Goal: Transaction & Acquisition: Purchase product/service

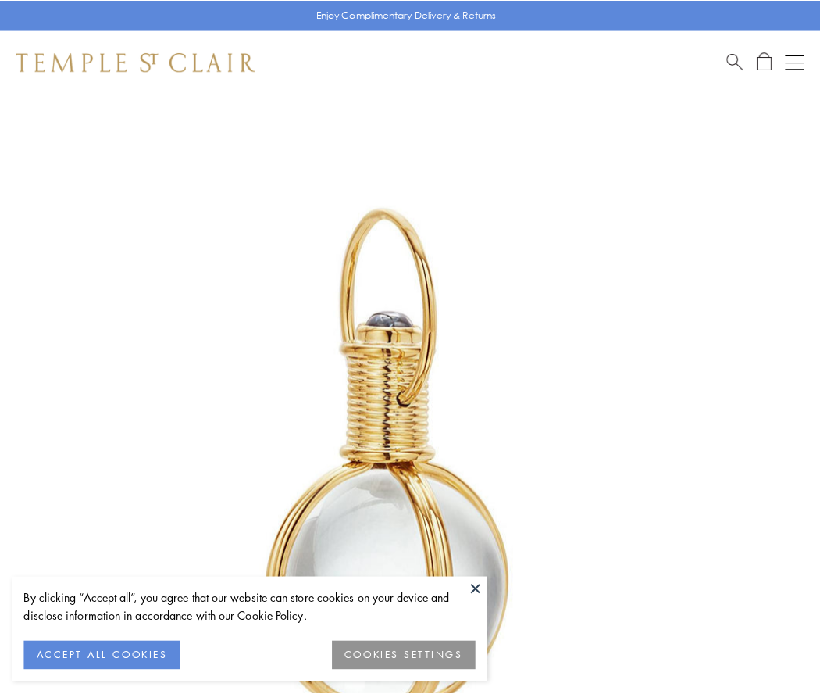
scroll to position [408, 0]
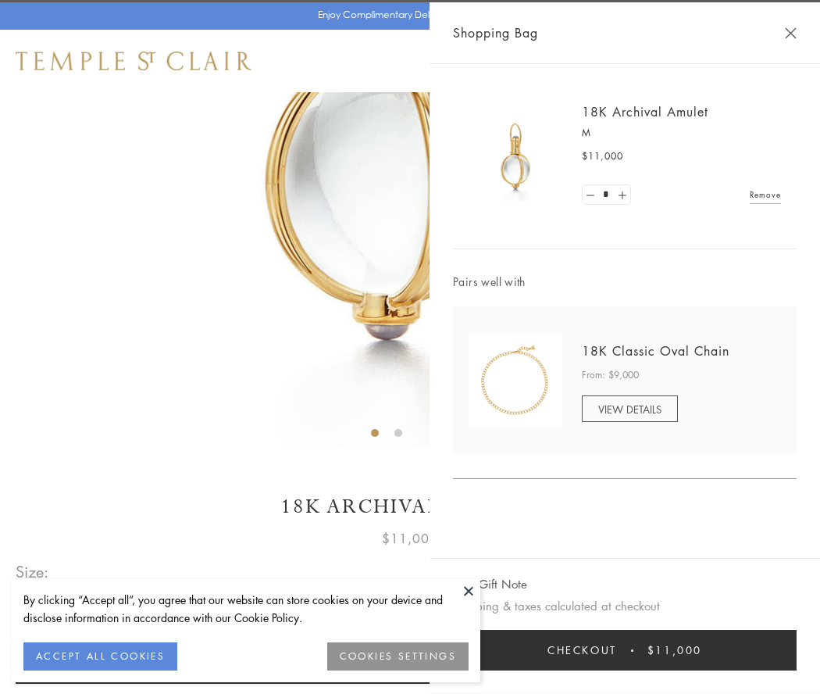
click at [625, 650] on button "Checkout $11,000" at bounding box center [625, 650] width 344 height 41
